Goal: Find specific page/section: Find specific page/section

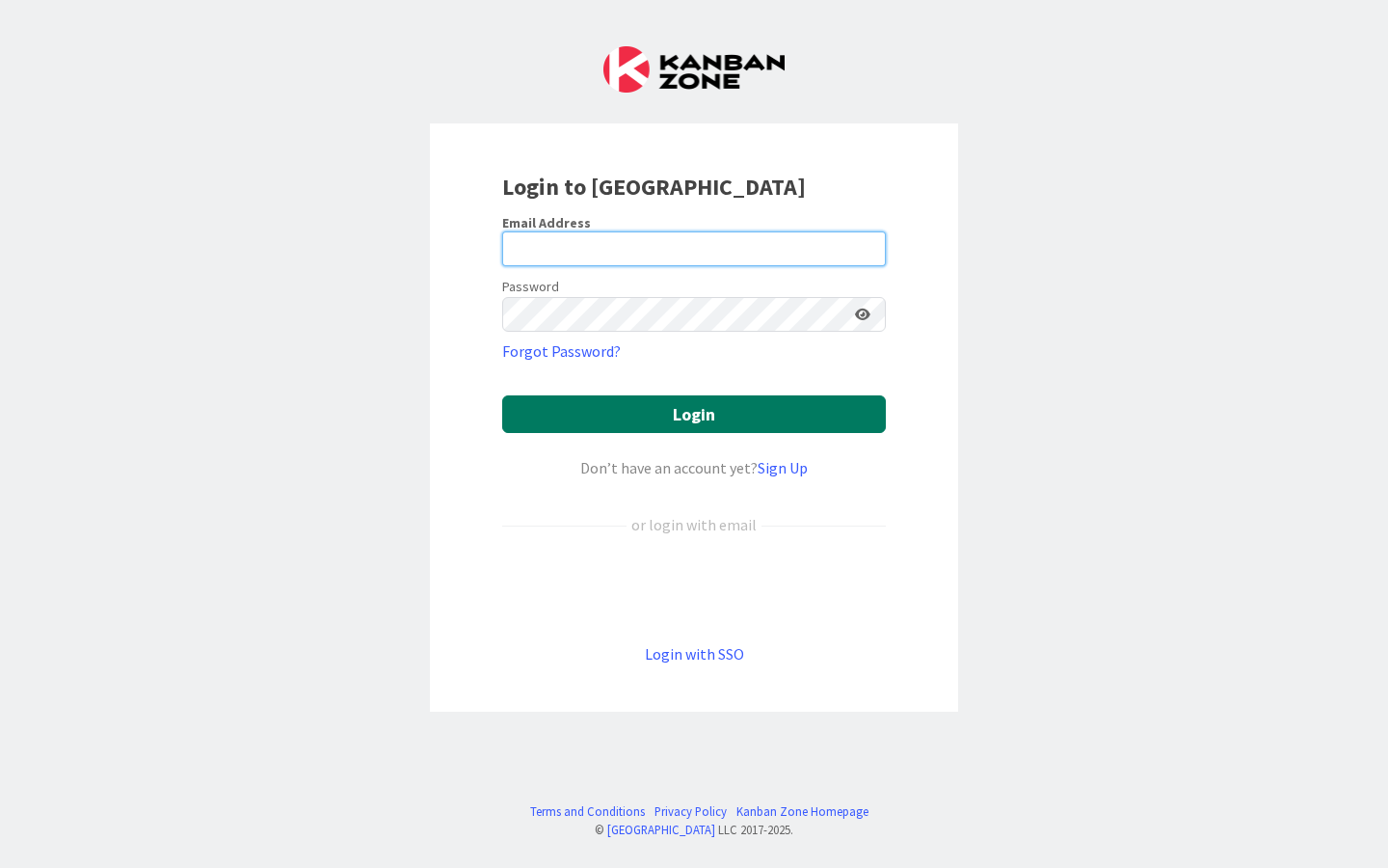
type input "[EMAIL_ADDRESS][DOMAIN_NAME]"
click at [623, 409] on button "Login" at bounding box center [694, 414] width 384 height 37
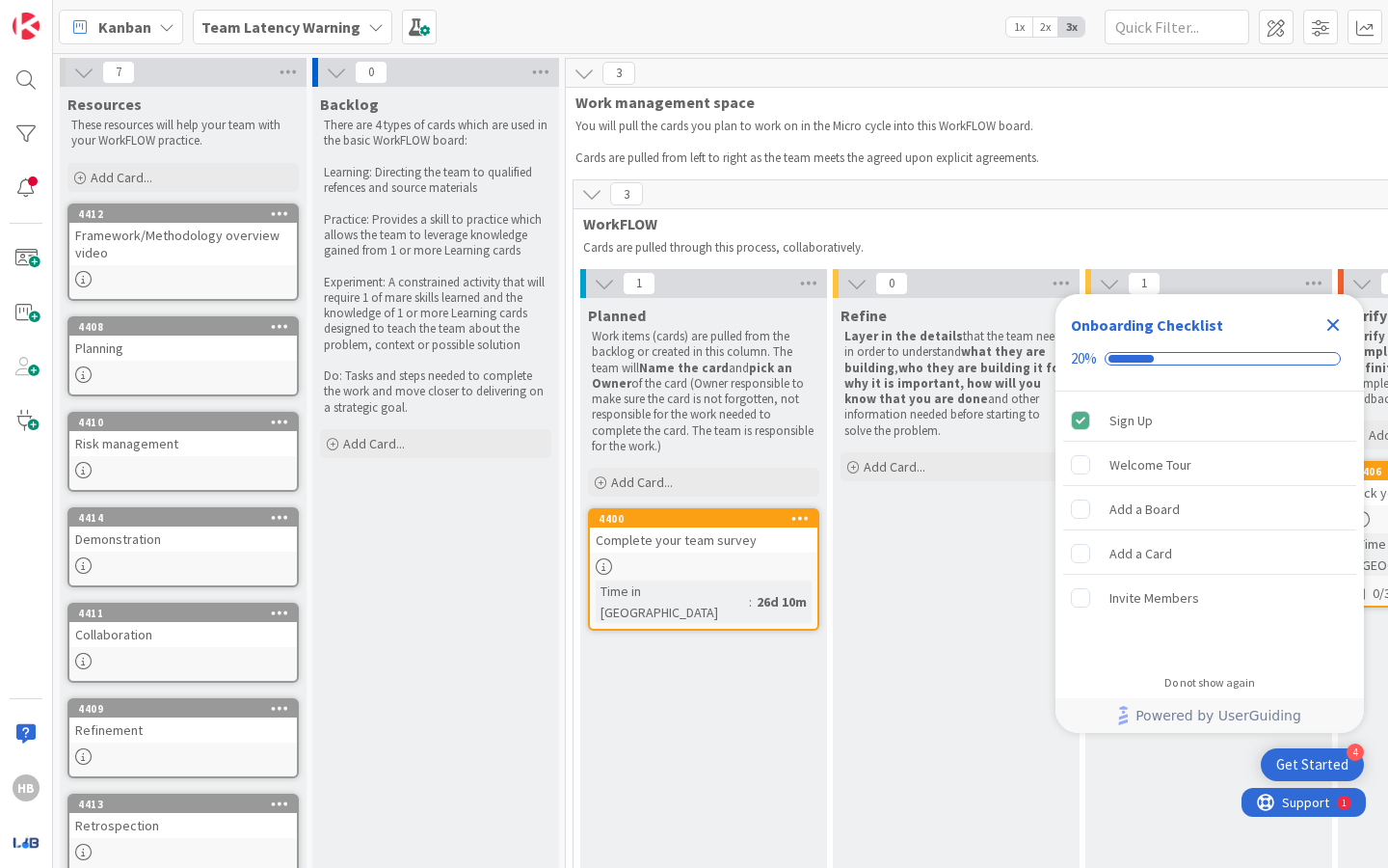
click at [1329, 322] on icon "Close Checklist" at bounding box center [1334, 325] width 13 height 13
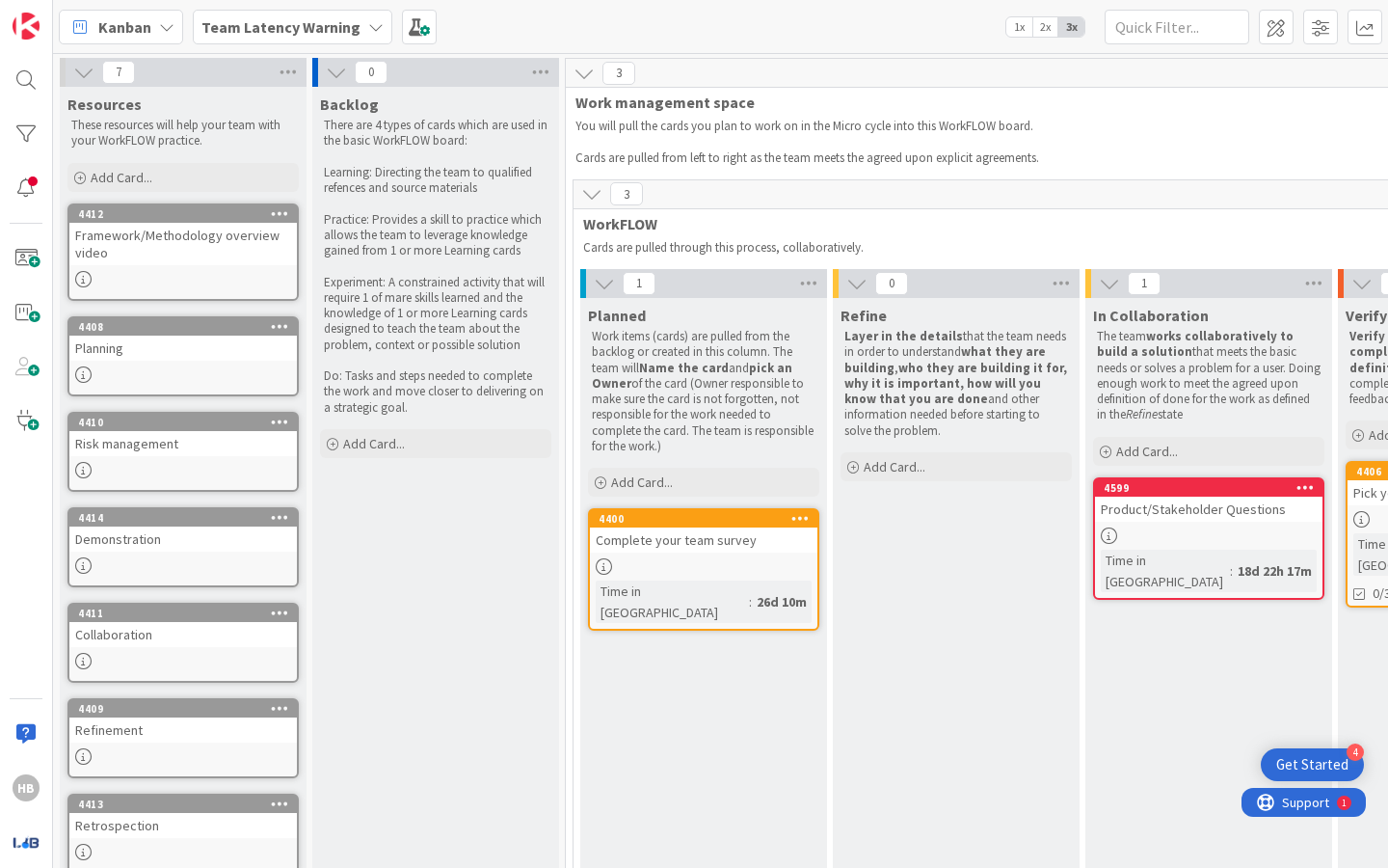
click at [254, 27] on b "Team Latency Warning" at bounding box center [281, 27] width 159 height 20
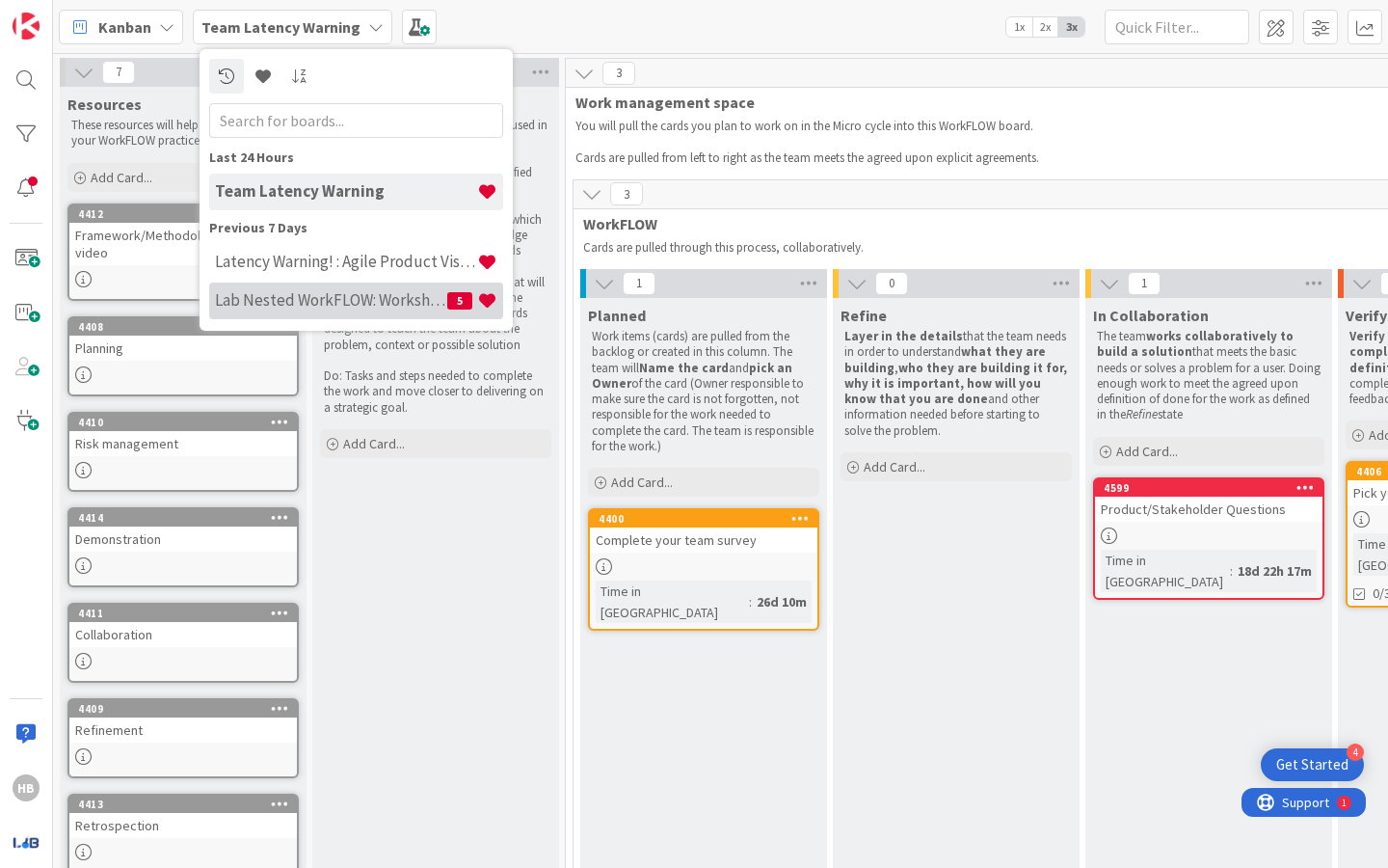
click at [340, 312] on div "Lab Nested WorkFLOW: Workshop 5" at bounding box center [356, 300] width 294 height 36
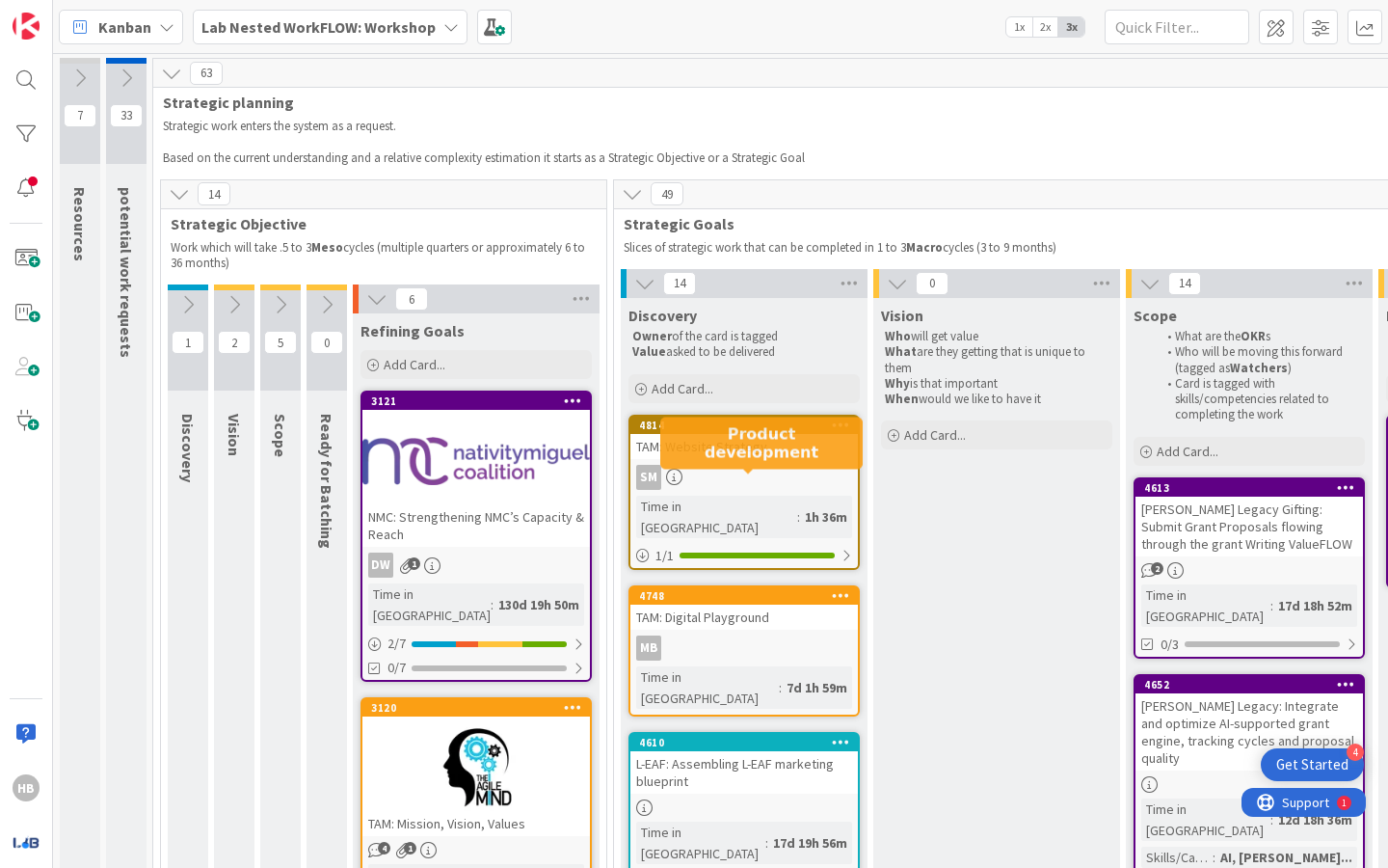
scroll to position [200, 0]
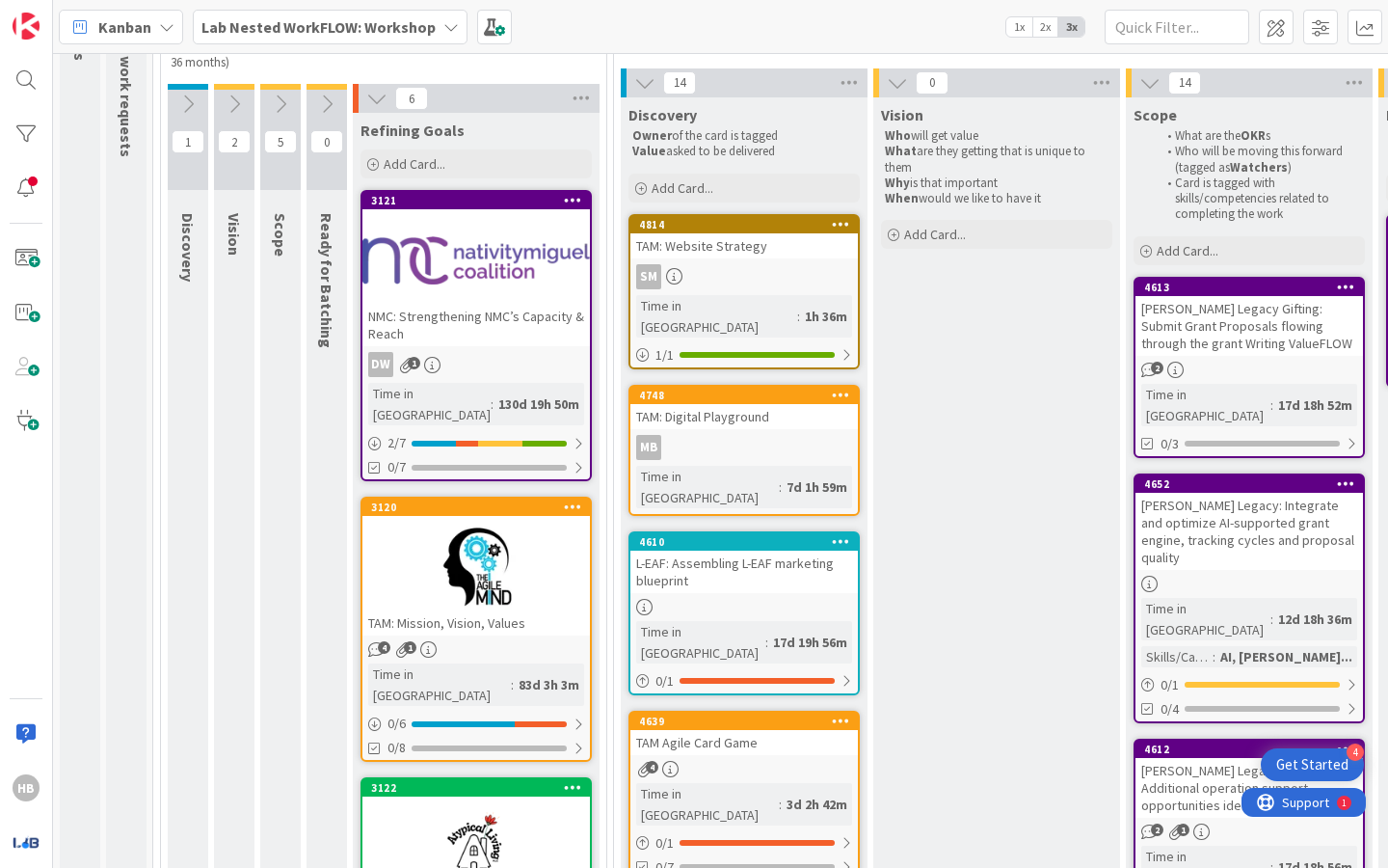
click at [495, 561] on div at bounding box center [477, 567] width 228 height 86
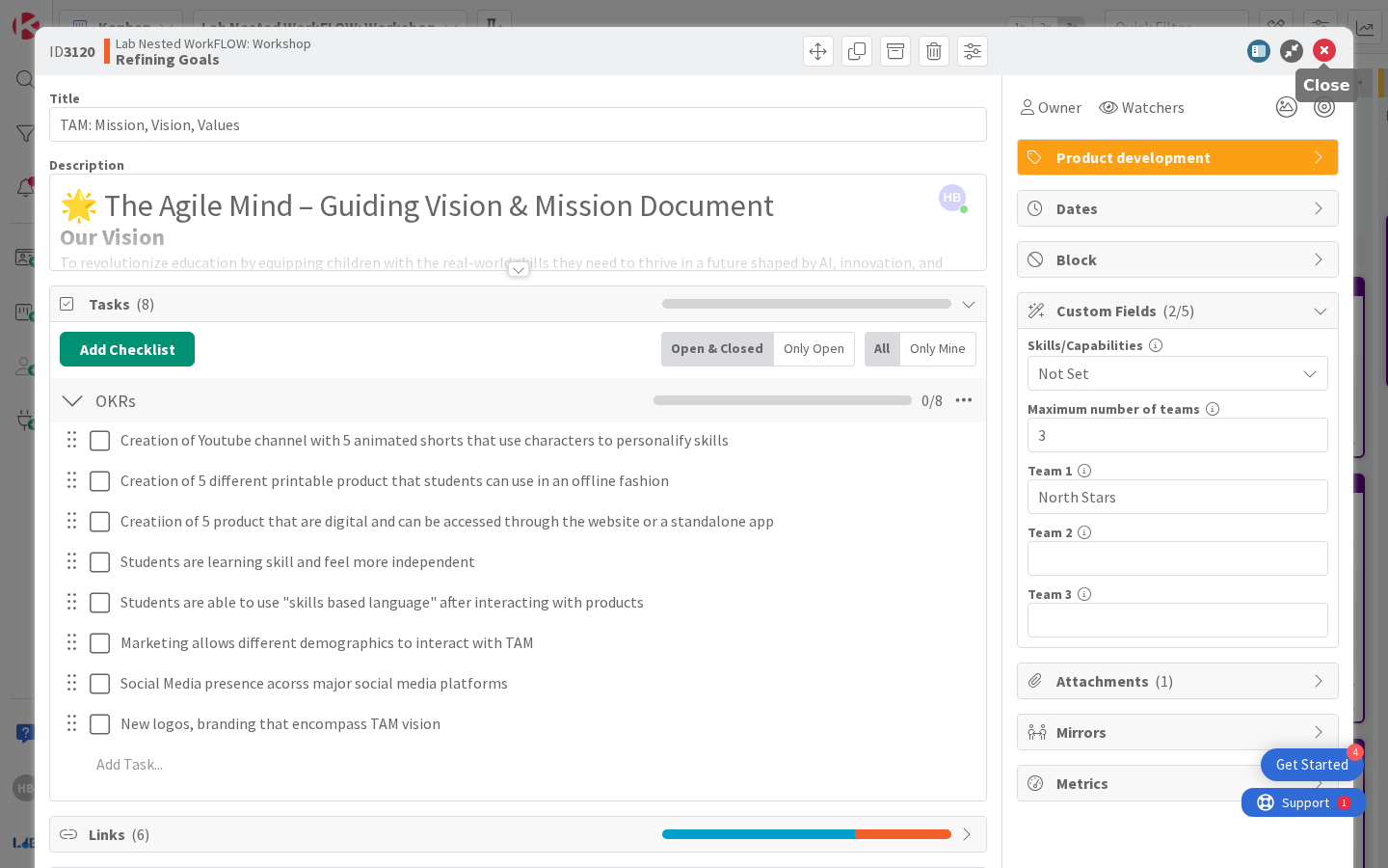
click at [1335, 56] on icon at bounding box center [1325, 51] width 24 height 24
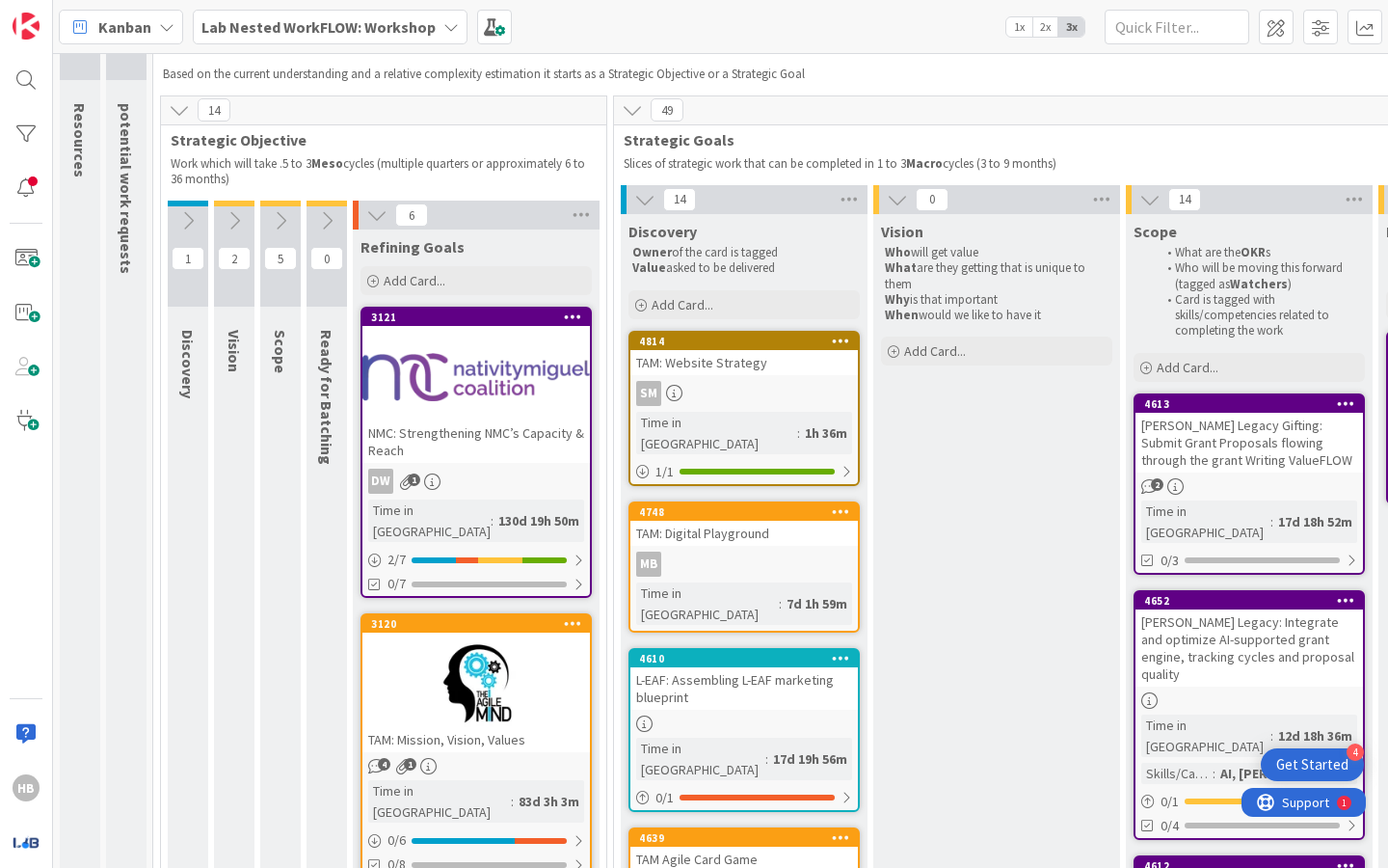
scroll to position [95, 0]
